Goal: Find specific page/section: Find specific page/section

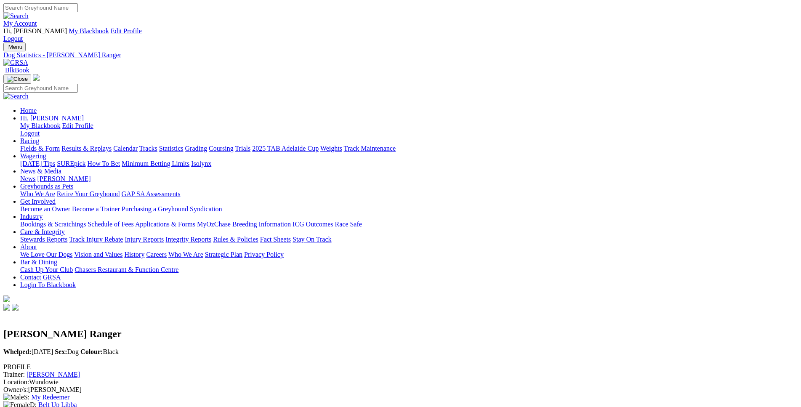
click at [60, 145] on link "Fields & Form" at bounding box center [40, 148] width 40 height 7
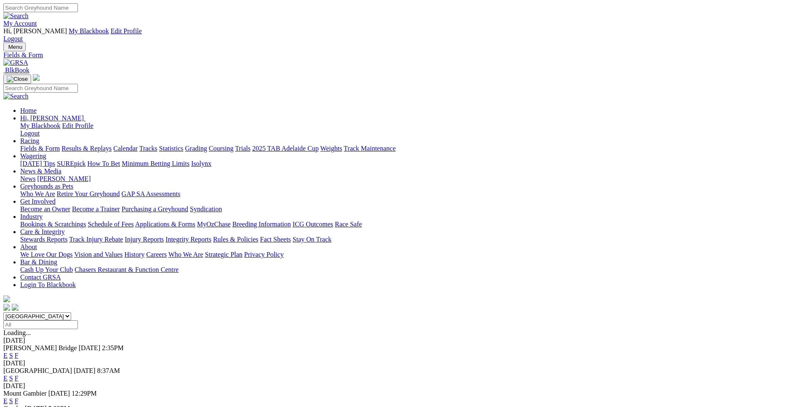
select select "WA"
click option "[GEOGRAPHIC_DATA]" at bounding box center [0, 0] width 0 height 0
click at [8, 352] on link "E" at bounding box center [5, 355] width 4 height 7
